Goal: Task Accomplishment & Management: Manage account settings

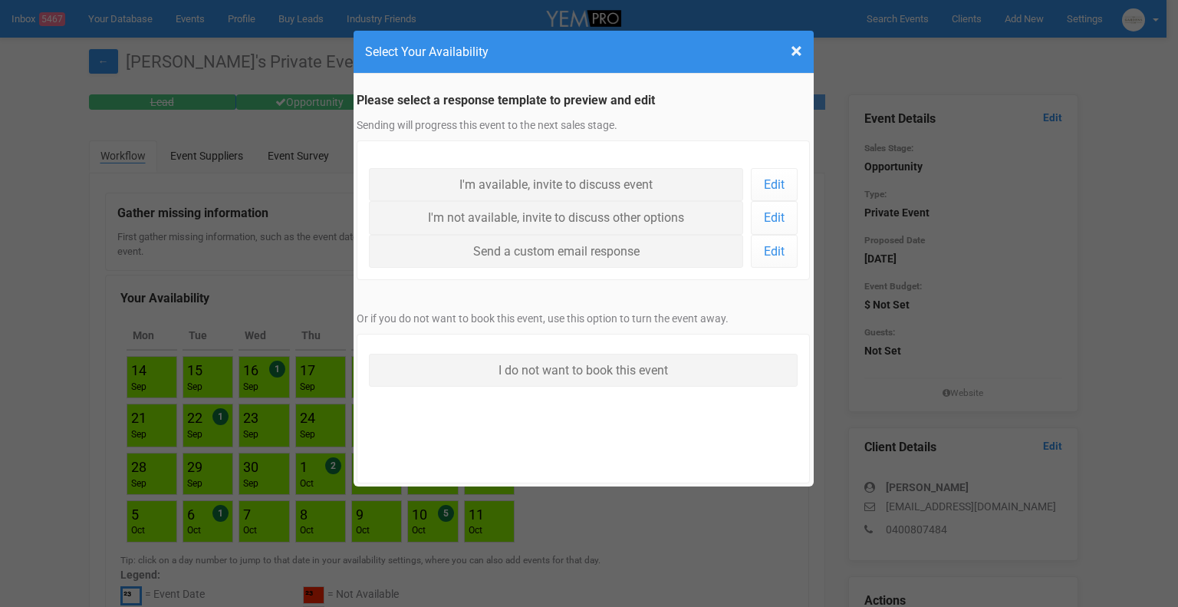
click at [789, 48] on h4 "Select Your Availability" at bounding box center [583, 51] width 437 height 19
click at [794, 54] on span "×" at bounding box center [797, 50] width 12 height 25
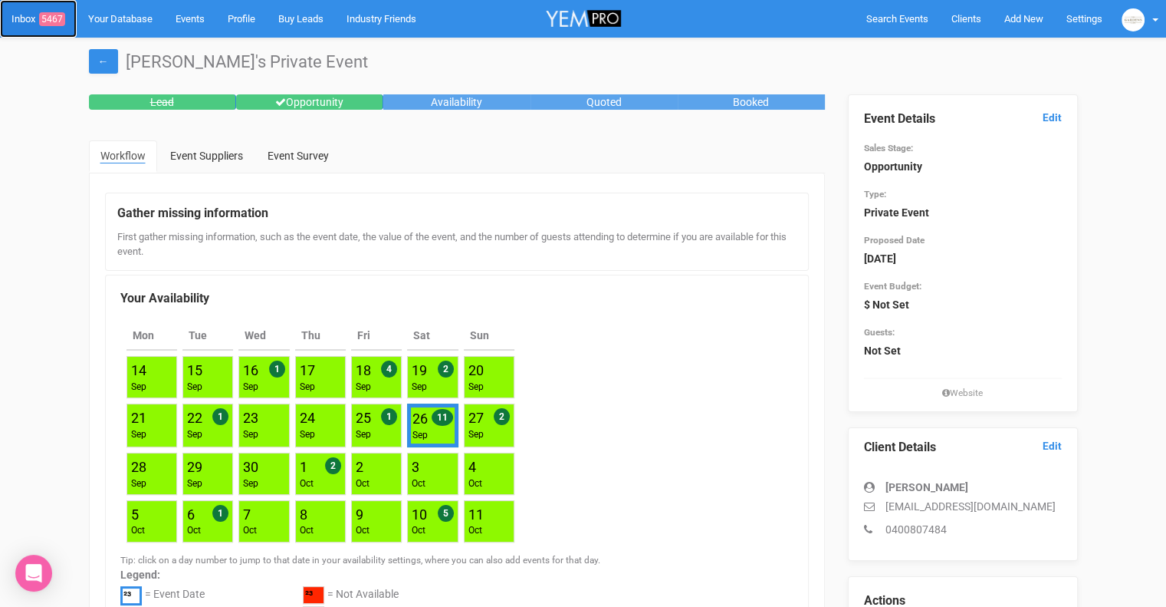
click at [11, 18] on link "Inbox 5467" at bounding box center [38, 19] width 77 height 38
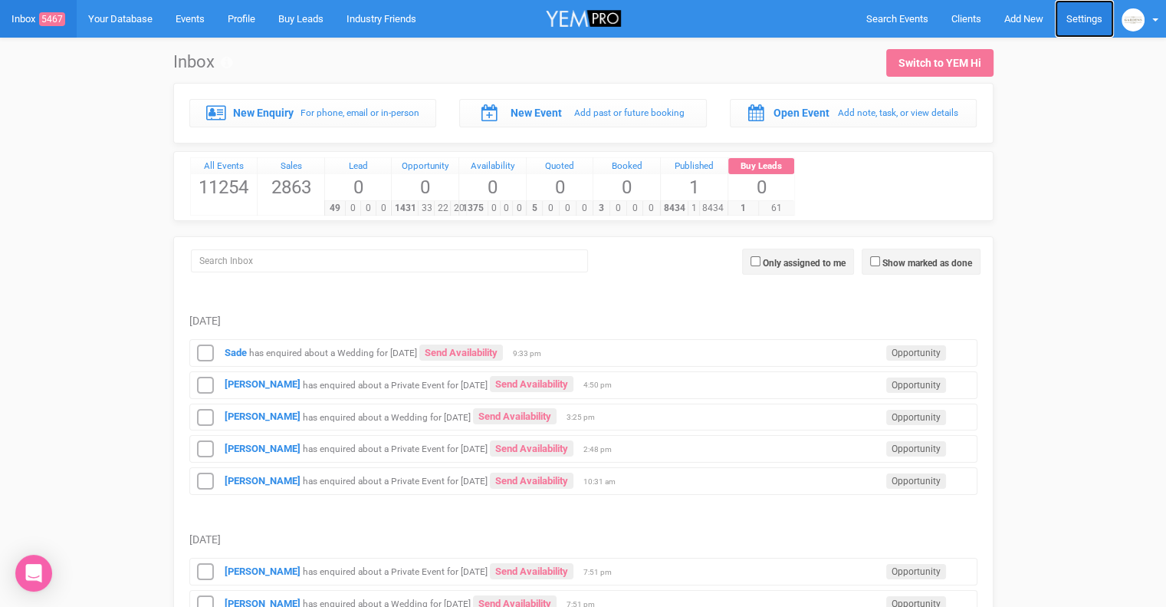
click at [1073, 27] on link "Settings" at bounding box center [1084, 19] width 59 height 38
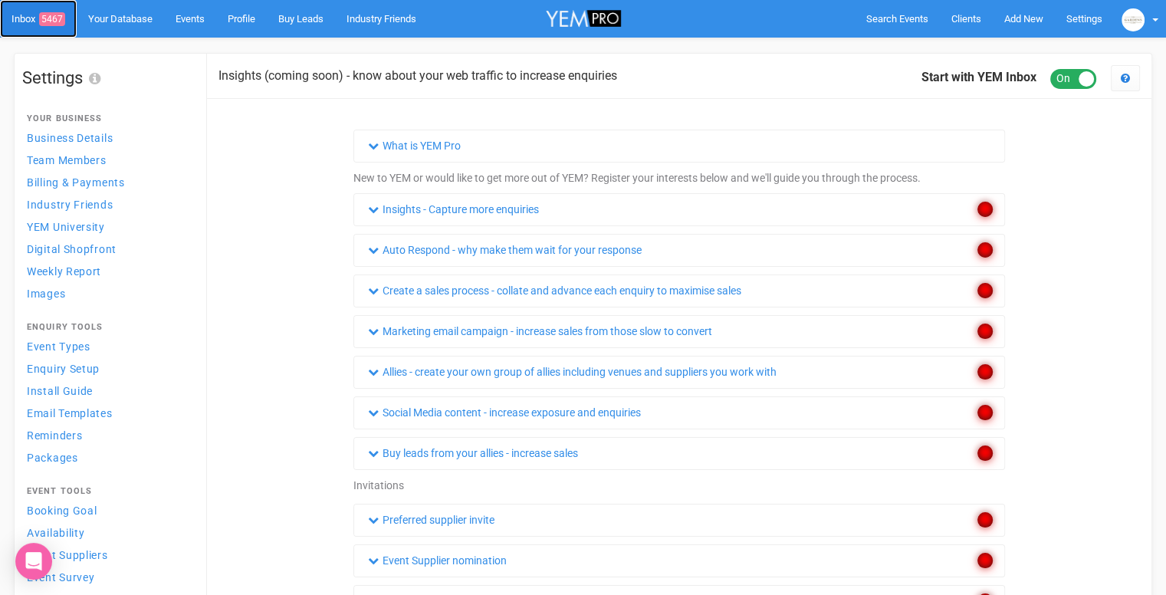
click at [19, 15] on link "Inbox 5467" at bounding box center [38, 19] width 77 height 38
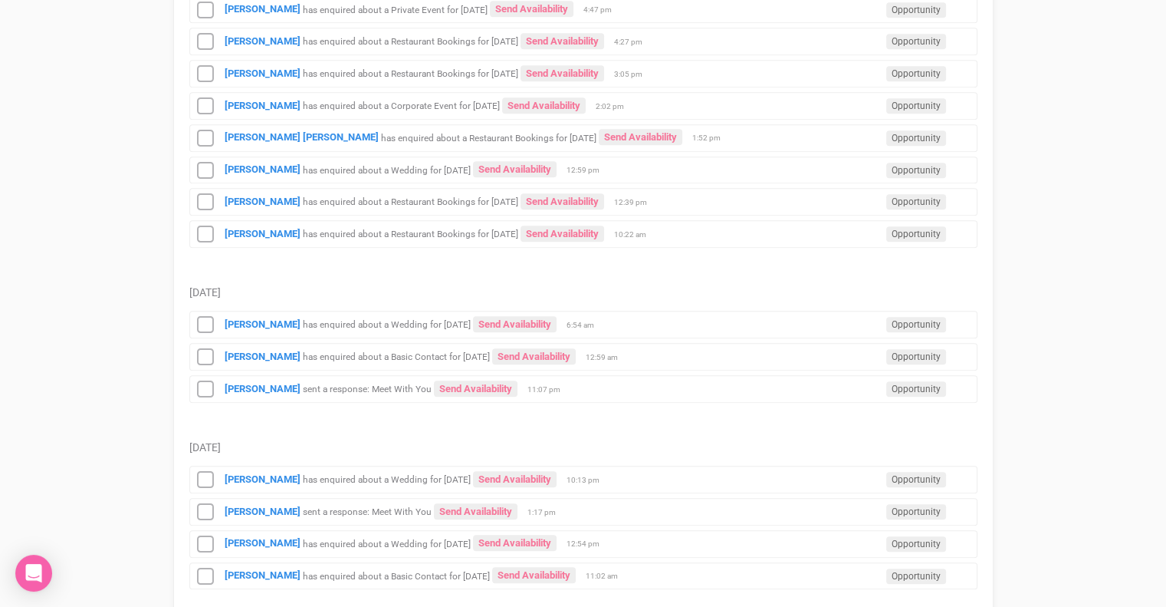
scroll to position [813, 0]
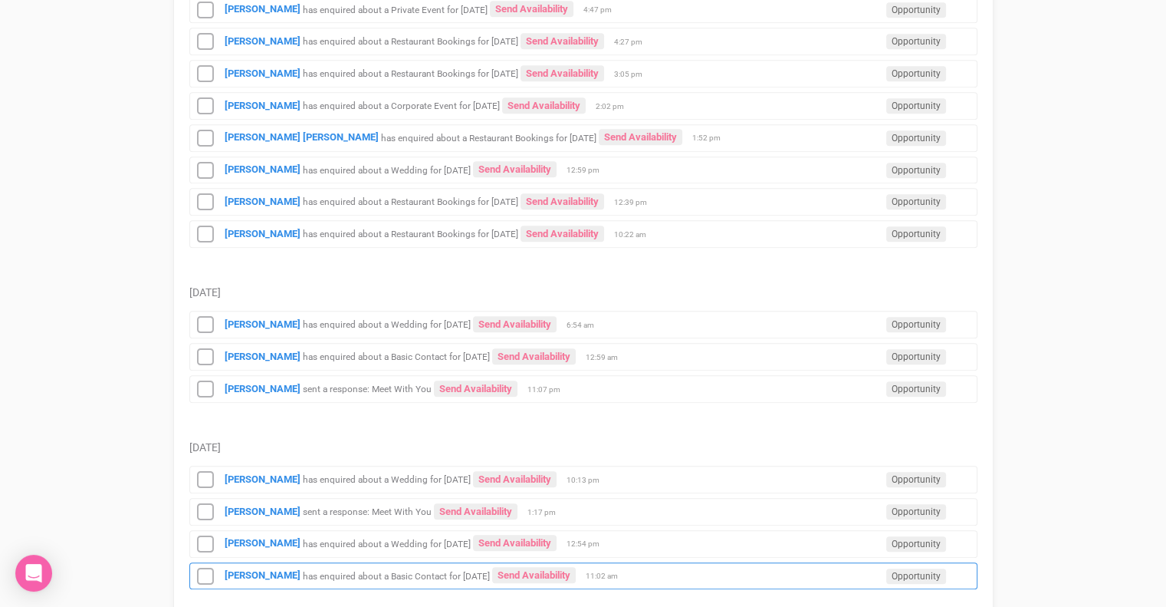
click at [444, 570] on small "has enquired about a Basic Contact for [DATE]" at bounding box center [396, 575] width 187 height 11
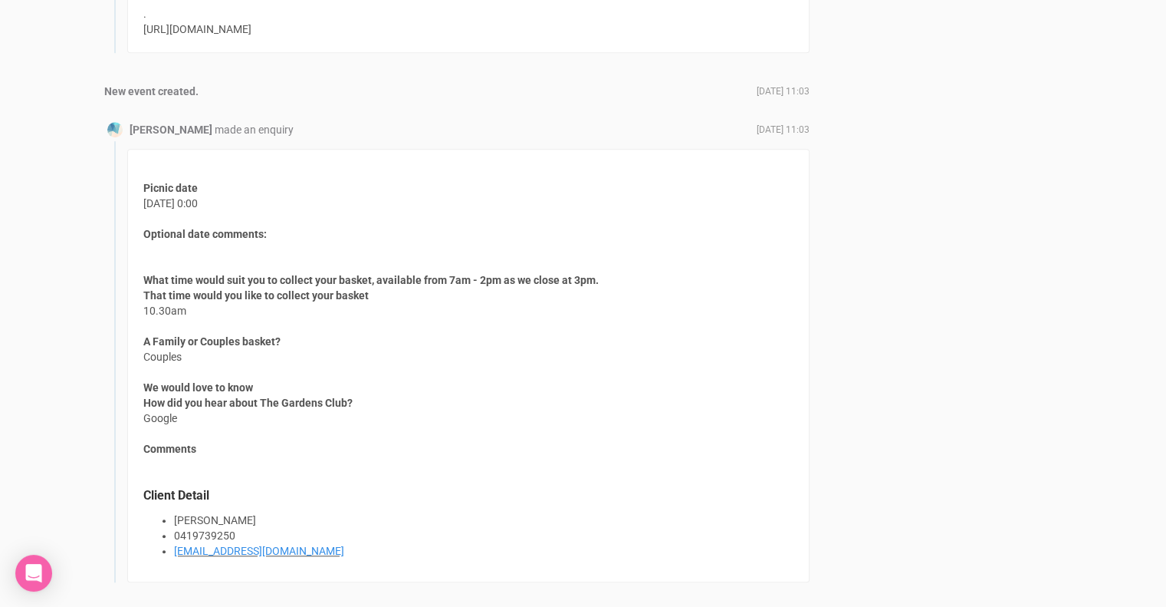
scroll to position [1153, 0]
